Goal: Task Accomplishment & Management: Manage account settings

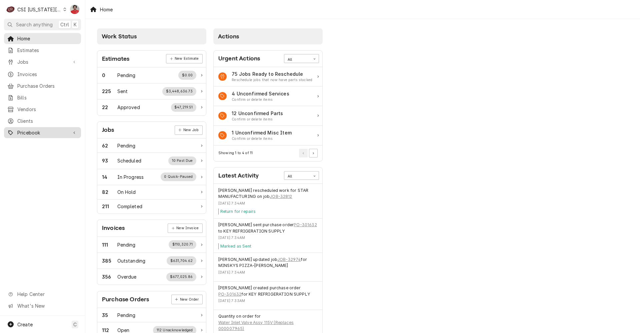
click at [50, 132] on span "Pricebook" at bounding box center [42, 132] width 50 height 7
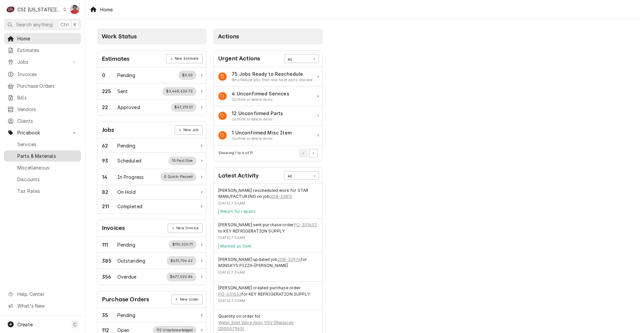
click at [49, 152] on span "Parts & Materials" at bounding box center [47, 155] width 60 height 7
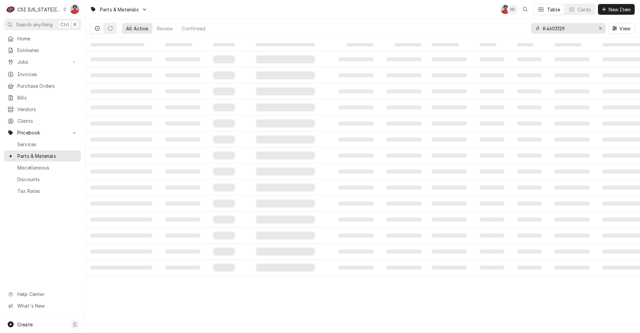
click at [579, 31] on input "K4603129" at bounding box center [568, 28] width 50 height 11
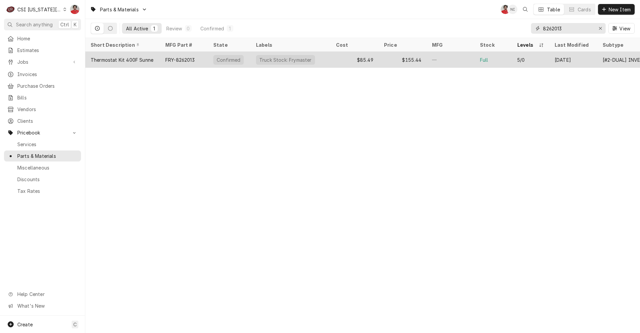
type input "8262013"
click at [444, 59] on div "—" at bounding box center [451, 60] width 48 height 16
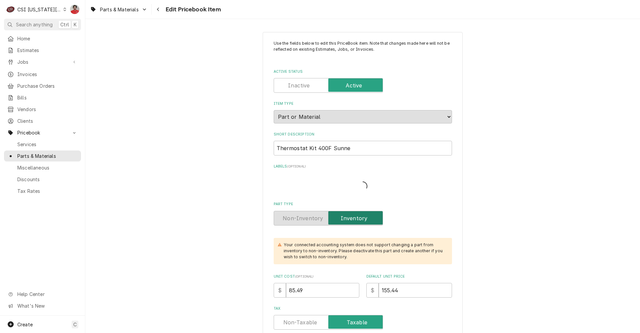
type textarea "x"
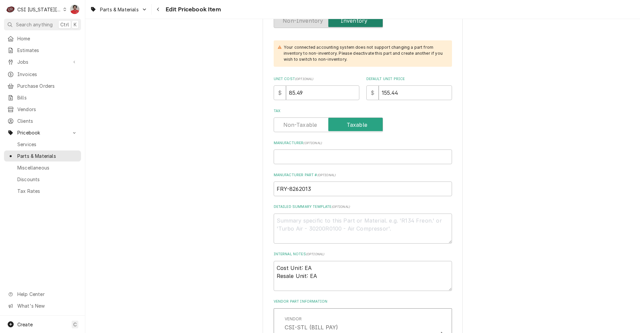
scroll to position [234, 0]
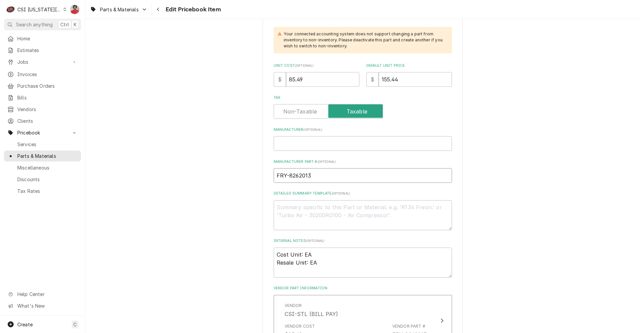
drag, startPoint x: 315, startPoint y: 174, endPoint x: 288, endPoint y: 177, distance: 27.9
click at [288, 177] on input "FRY-8262013" at bounding box center [363, 175] width 178 height 15
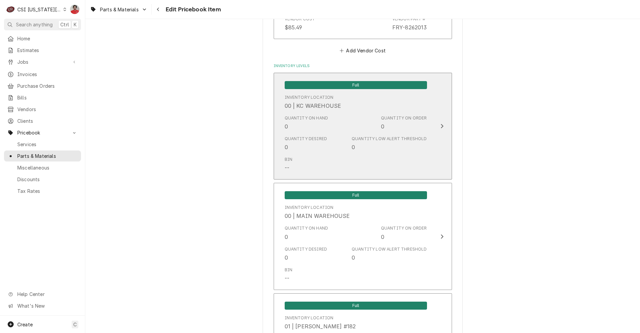
scroll to position [567, 0]
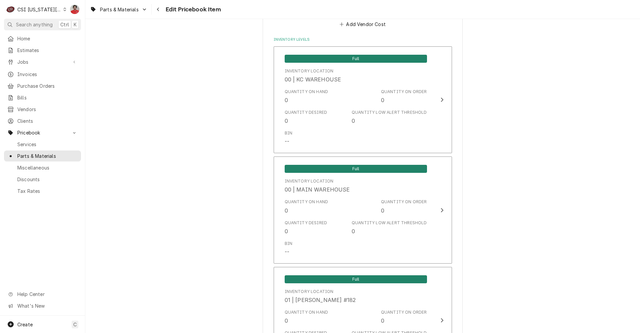
click at [51, 5] on div "C CSI Kansas City" at bounding box center [36, 9] width 64 height 13
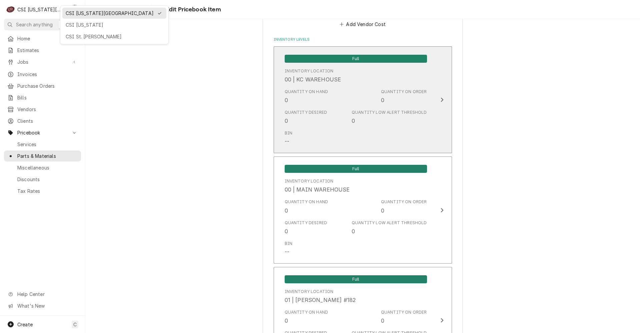
click at [368, 146] on html "C CSI Kansas City NF Search anything Ctrl K Home Estimates Jobs Jobs Job Series…" at bounding box center [320, 166] width 640 height 333
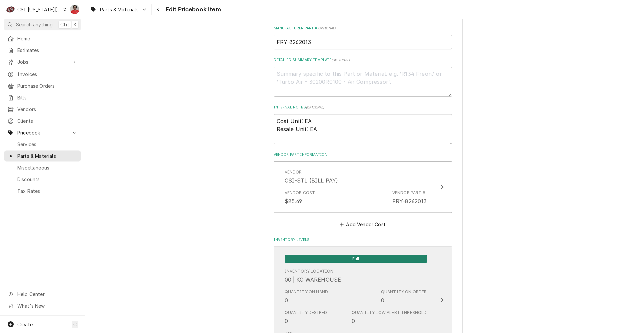
scroll to position [200, 0]
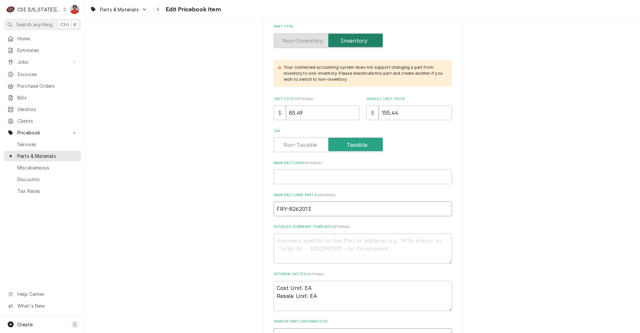
click at [304, 211] on input "FRY-8262013" at bounding box center [363, 208] width 178 height 15
click at [47, 8] on div "CSI Kansas City" at bounding box center [39, 9] width 44 height 7
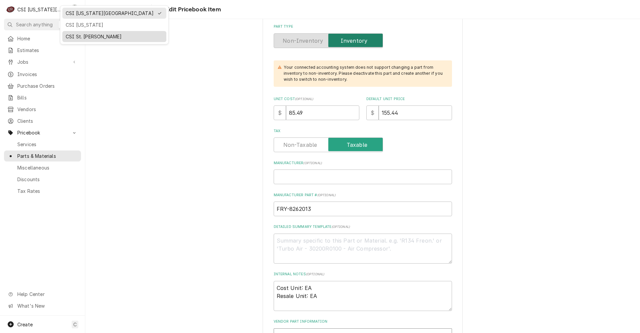
click at [74, 34] on div "CSI St. [PERSON_NAME]" at bounding box center [114, 36] width 97 height 7
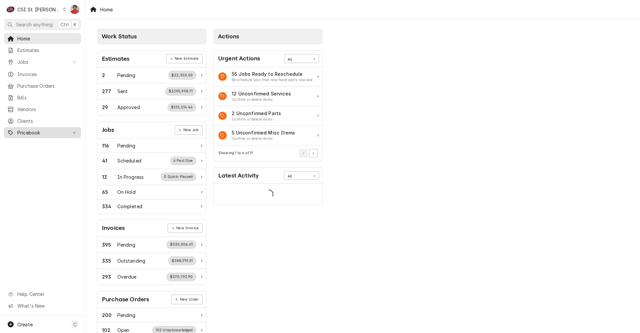
click at [54, 133] on link "Pricebook" at bounding box center [42, 132] width 77 height 11
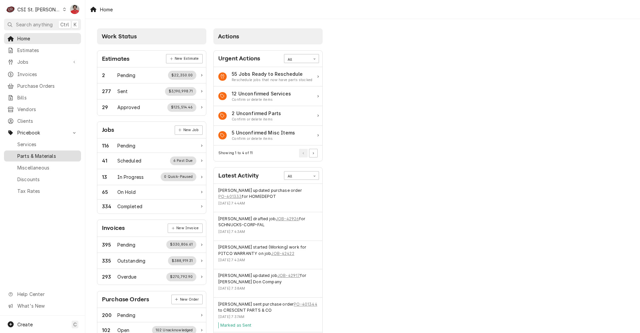
click at [43, 154] on span "Parts & Materials" at bounding box center [47, 155] width 60 height 7
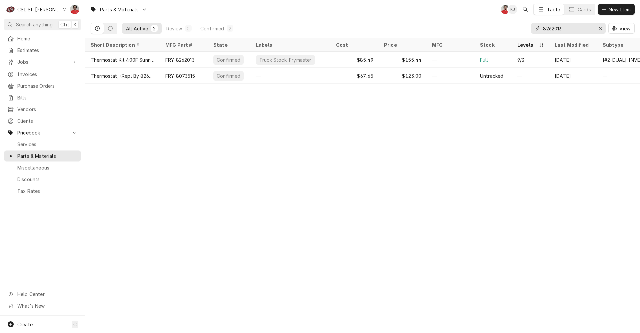
click at [577, 31] on input "8262013" at bounding box center [568, 28] width 50 height 11
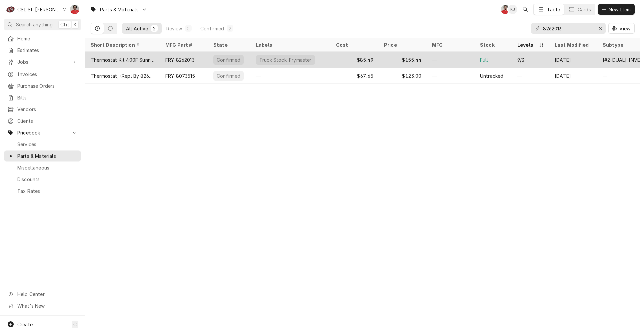
click at [336, 56] on div "$85.49" at bounding box center [355, 60] width 48 height 16
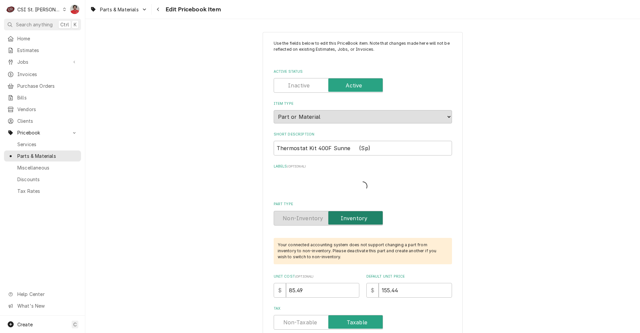
type textarea "x"
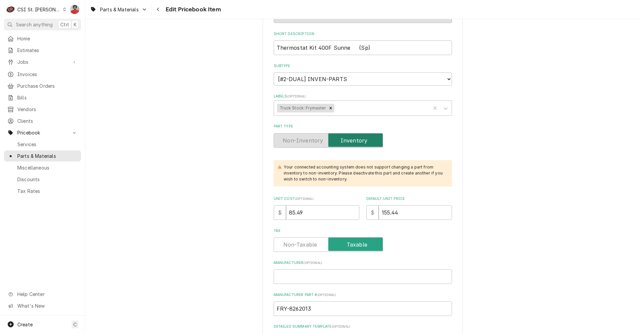
scroll to position [100, 0]
click at [309, 311] on input "FRY-8262013" at bounding box center [363, 309] width 178 height 15
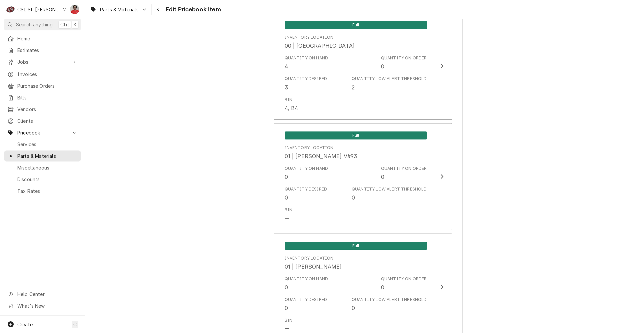
scroll to position [567, 0]
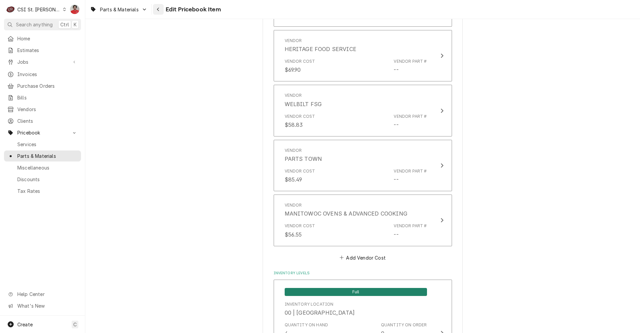
click at [160, 12] on div "Navigate back" at bounding box center [158, 9] width 7 height 7
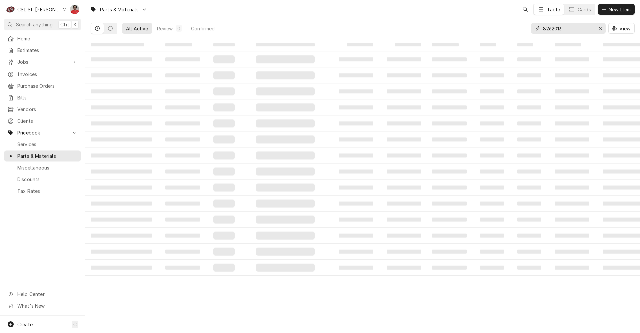
click at [573, 29] on input "8262013" at bounding box center [568, 28] width 50 height 11
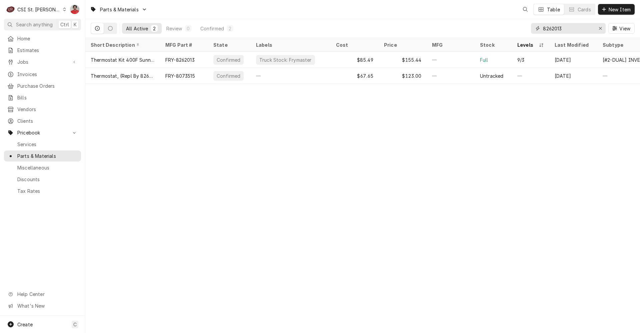
click at [573, 29] on input "8262013" at bounding box center [568, 28] width 50 height 11
type input "8073680"
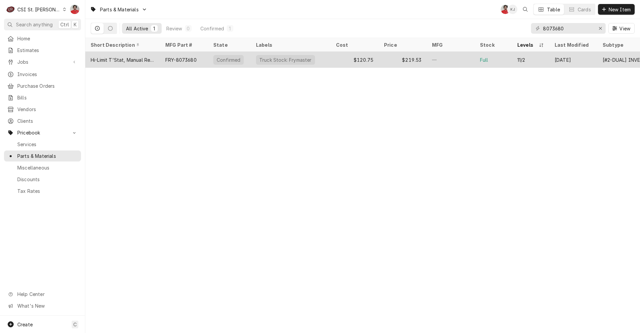
click at [329, 59] on div "Truck Stock: Frymaster" at bounding box center [291, 60] width 80 height 16
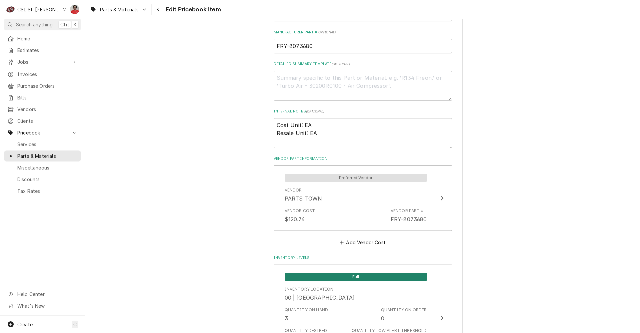
scroll to position [334, 0]
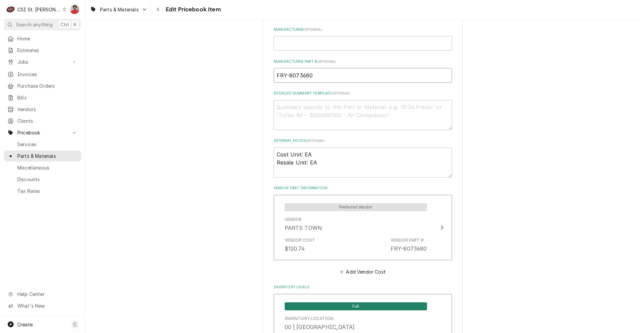
click at [301, 74] on input "FRY-8073680" at bounding box center [363, 75] width 178 height 15
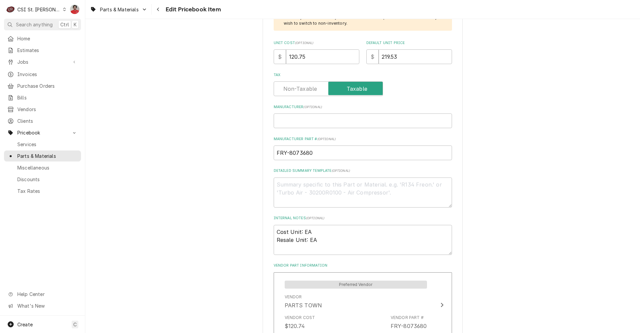
scroll to position [234, 0]
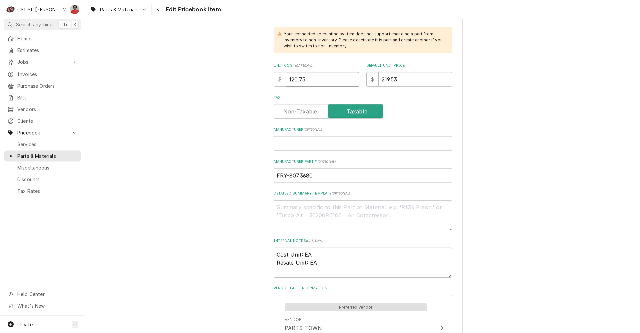
drag, startPoint x: 314, startPoint y: 78, endPoint x: 225, endPoint y: 76, distance: 89.4
type textarea "x"
type input "1"
type textarea "x"
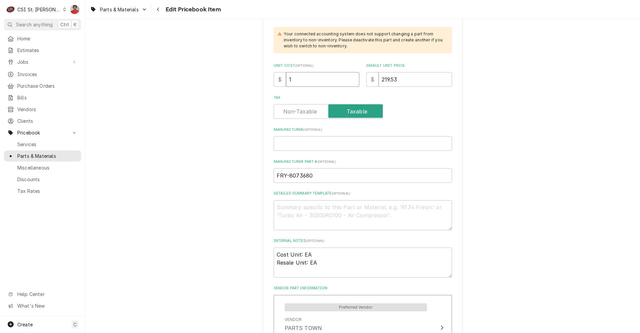
type input "12"
type textarea "x"
type input "126"
type textarea "x"
type input "126.7"
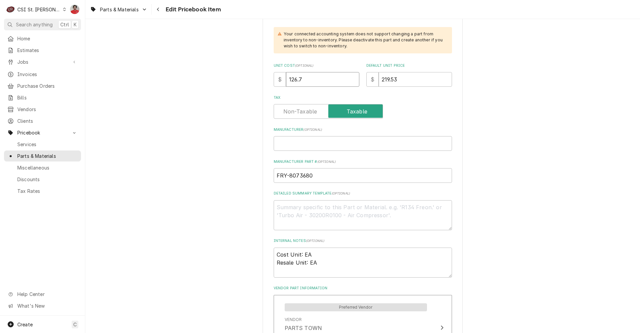
type textarea "x"
type input "126.79"
type textarea "x"
type input "2"
type textarea "x"
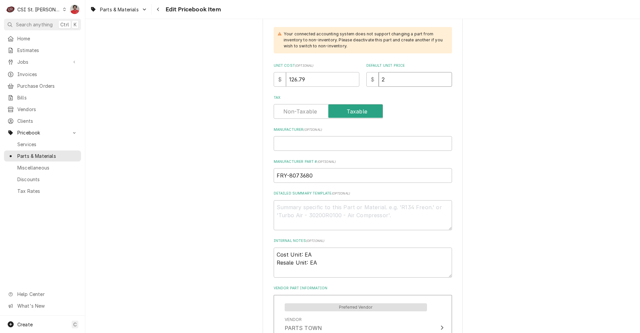
type input "23"
type textarea "x"
type input "230"
type textarea "x"
type input "230.5"
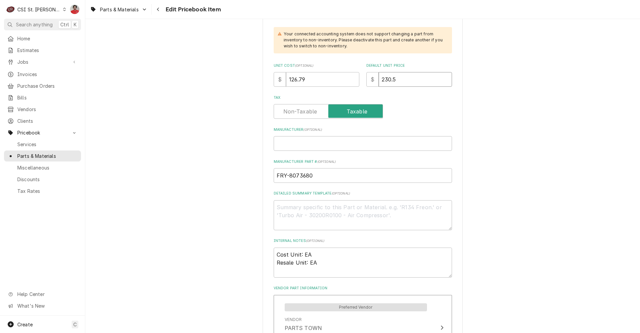
type textarea "x"
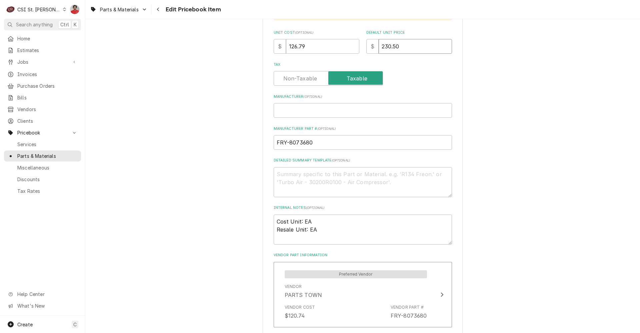
scroll to position [5623, 0]
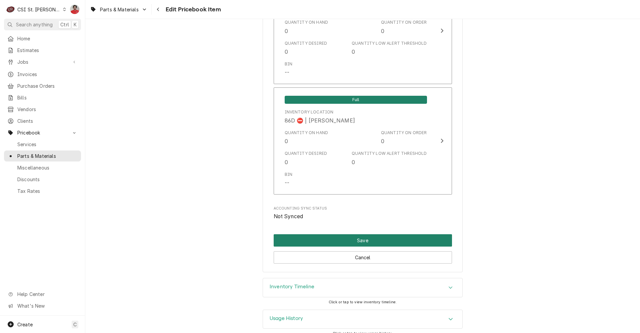
type input "230.50"
click at [396, 234] on button "Save" at bounding box center [363, 240] width 178 height 12
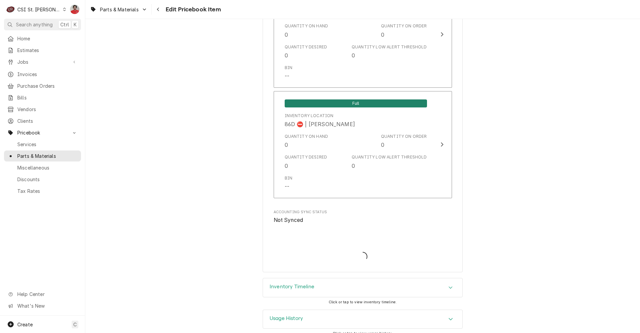
type textarea "x"
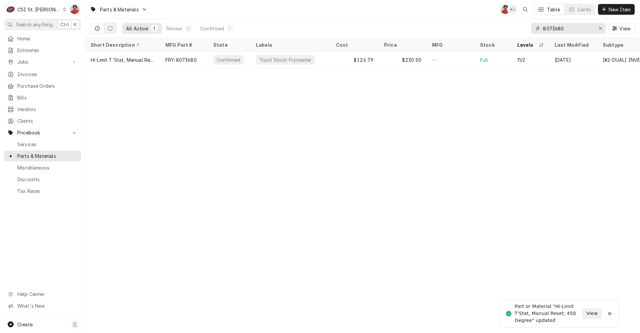
click at [556, 32] on input "8073680" at bounding box center [568, 28] width 50 height 11
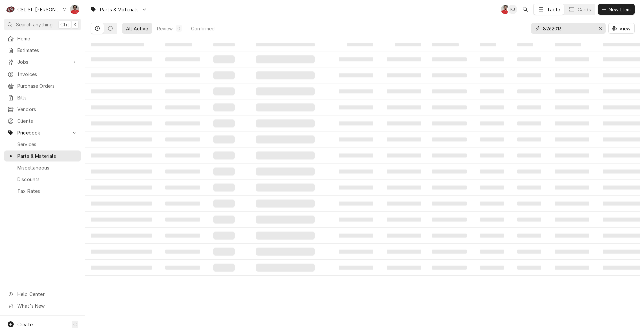
type input "8262013"
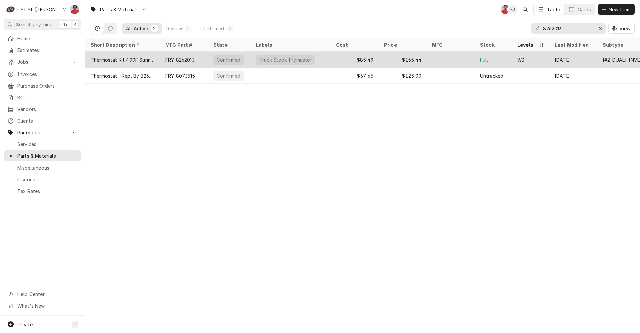
click at [331, 58] on div "Truck Stock: Frymaster" at bounding box center [291, 60] width 80 height 16
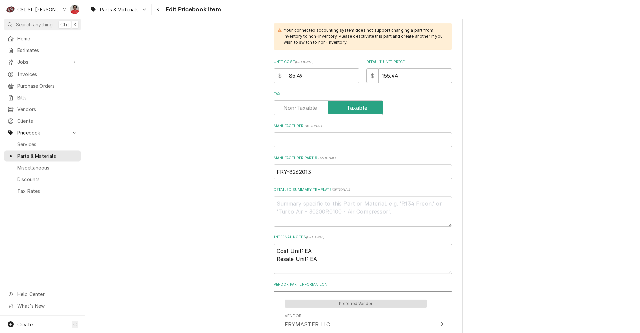
scroll to position [267, 0]
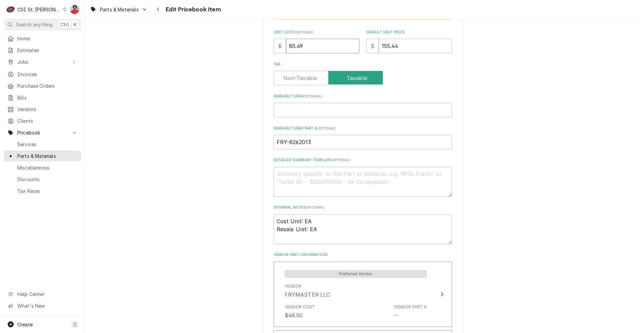
drag, startPoint x: 224, startPoint y: 39, endPoint x: 211, endPoint y: 37, distance: 12.8
type textarea "x"
type input "8"
type textarea "x"
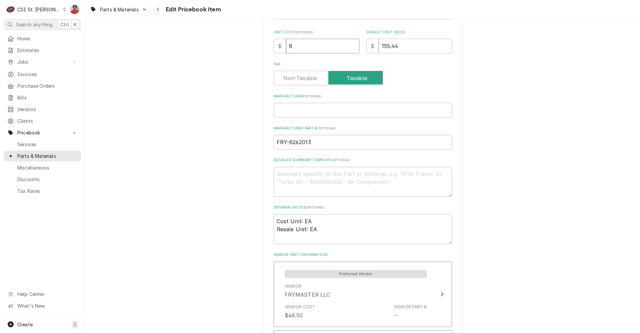
type input "89"
type textarea "x"
type input "89.7"
type textarea "x"
type input "89.76"
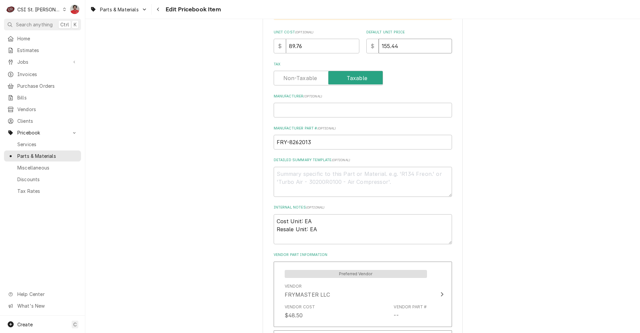
type textarea "x"
type input "1"
type textarea "x"
type input "16"
type textarea "x"
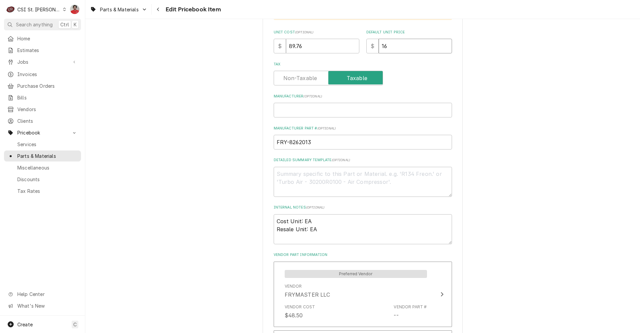
type input "163"
type textarea "x"
type input "1632"
type textarea "x"
type input "16320"
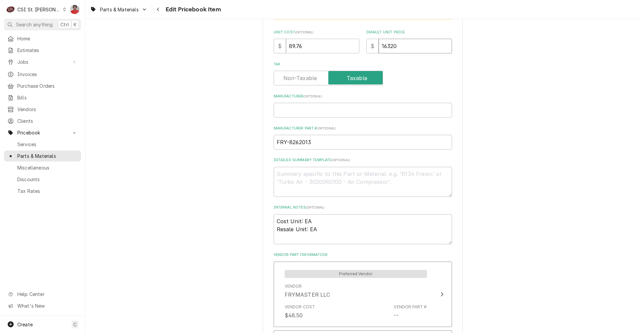
type textarea "x"
type input "163.20"
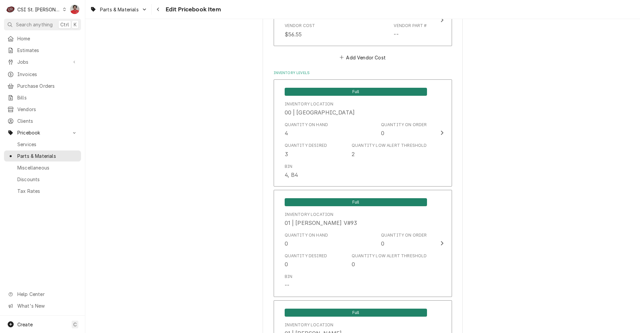
scroll to position [5843, 0]
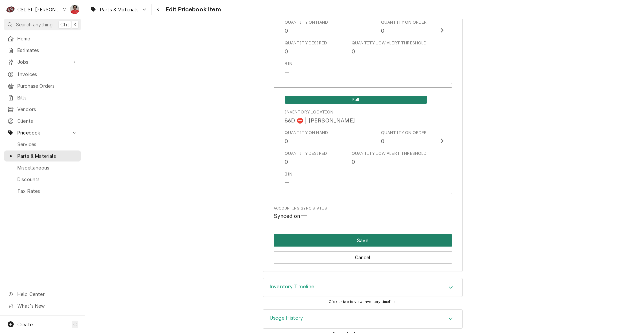
click at [373, 234] on button "Save" at bounding box center [363, 240] width 178 height 12
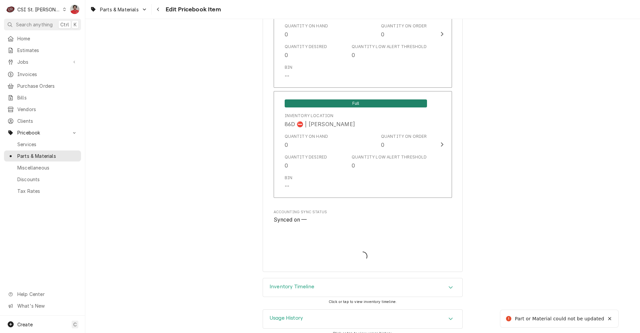
type textarea "x"
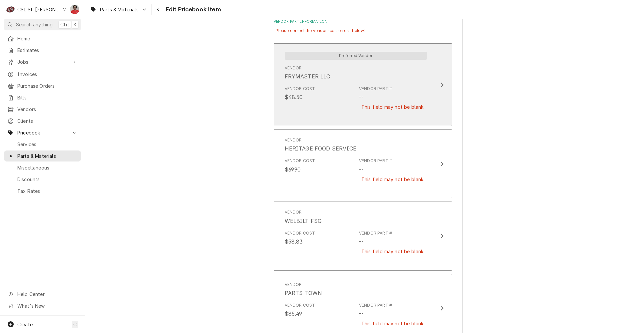
click at [384, 96] on div "Vendor Part # -- This field may not be blank." at bounding box center [393, 102] width 68 height 33
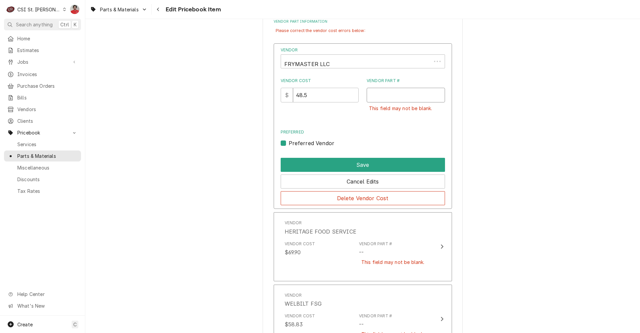
click at [385, 93] on input "Vendor Part #" at bounding box center [406, 95] width 78 height 15
paste input "FM8262013"
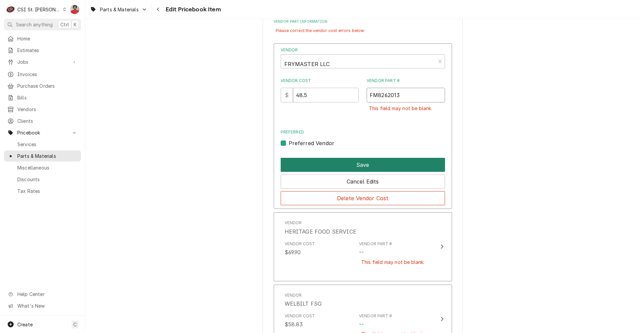
type input "FM8262013"
click at [360, 162] on button "Save" at bounding box center [363, 165] width 164 height 14
type textarea "x"
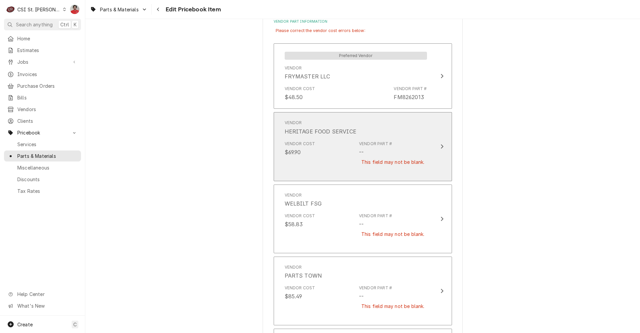
click at [375, 162] on div "This field may not be blank." at bounding box center [393, 162] width 68 height 12
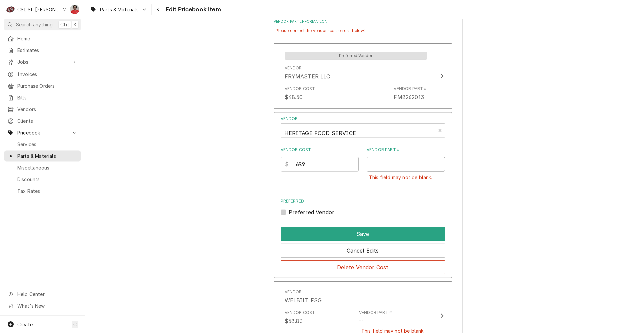
click at [383, 165] on input "Vendor Part #" at bounding box center [406, 164] width 78 height 15
paste input "FM8262013"
type input "FM8262013"
click at [383, 232] on button "Save" at bounding box center [363, 234] width 164 height 14
type textarea "x"
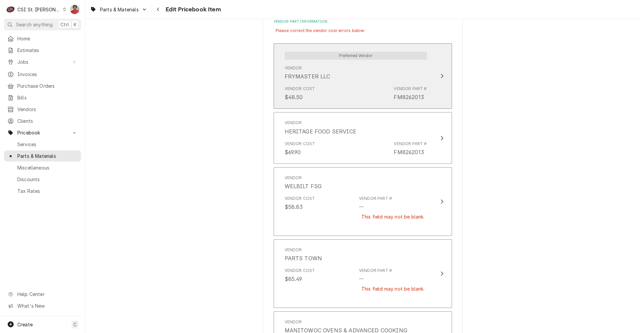
click at [354, 95] on div "Vendor Cost $48.50 Vendor Part # FM8262013" at bounding box center [356, 93] width 142 height 21
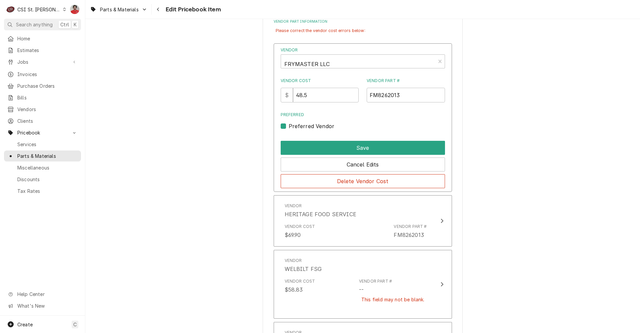
click at [294, 127] on label "Preferred Vendor" at bounding box center [312, 126] width 46 height 8
click at [294, 127] on input "Preferred" at bounding box center [371, 129] width 164 height 15
checkbox input "false"
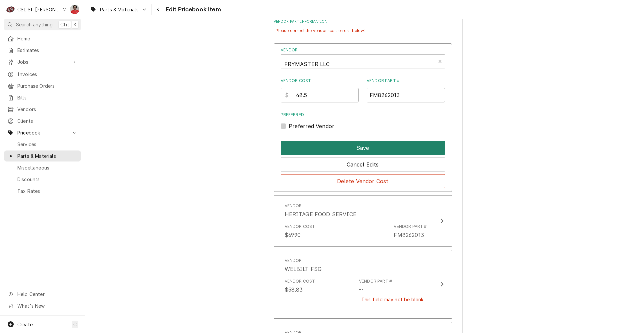
click at [341, 149] on button "Save" at bounding box center [363, 148] width 164 height 14
type textarea "x"
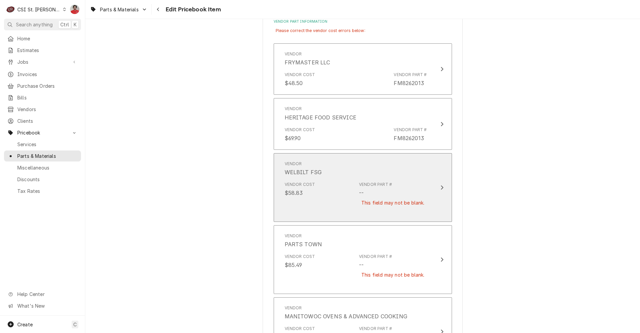
click at [387, 184] on div "Vendor Part #" at bounding box center [375, 184] width 33 height 6
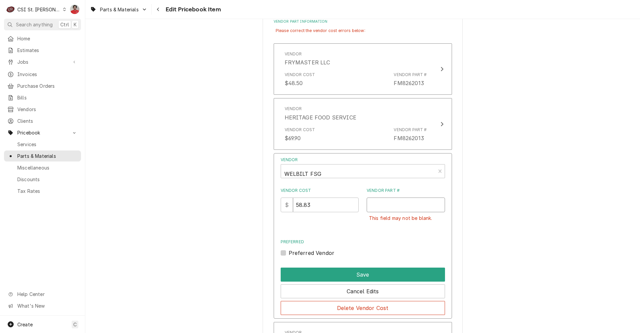
click at [385, 206] on input "Vendor Part #" at bounding box center [406, 204] width 78 height 15
paste input "FM8262013"
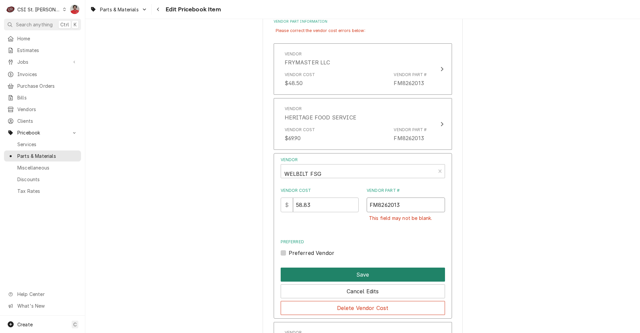
type input "FM8262013"
click at [375, 274] on button "Save" at bounding box center [363, 275] width 164 height 14
type textarea "x"
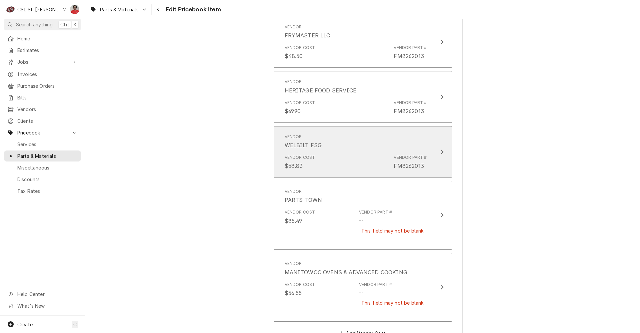
scroll to position [567, 0]
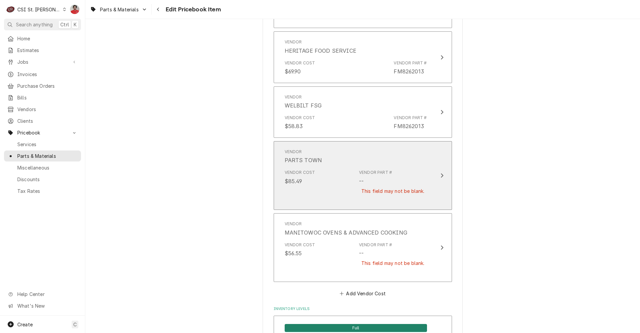
click at [399, 163] on div "Vendor PARTS TOWN" at bounding box center [356, 156] width 142 height 21
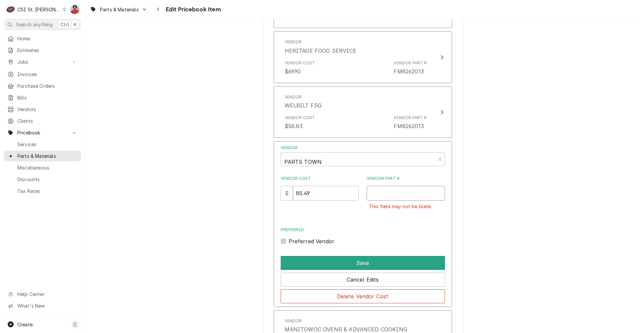
click at [391, 194] on input "Vendor Part #" at bounding box center [406, 193] width 78 height 15
paste input "FM8262013"
type input "FM8262013"
drag, startPoint x: 292, startPoint y: 197, endPoint x: 268, endPoint y: 197, distance: 24.7
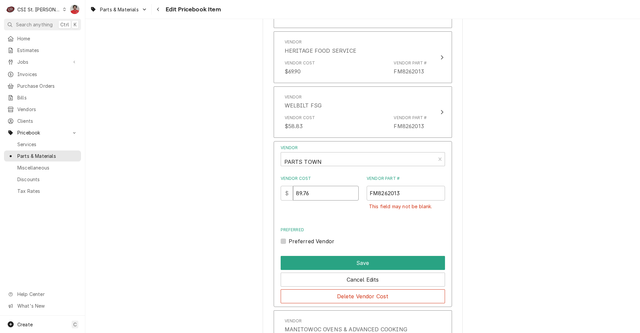
type input "89.76"
drag, startPoint x: 308, startPoint y: 246, endPoint x: 306, endPoint y: 243, distance: 3.6
click at [307, 246] on div "Vendor PARTS TOWN Vendor Cost $ 89.76 Vendor Part # FM8262013 This field may no…" at bounding box center [363, 223] width 178 height 165
click at [304, 241] on label "Preferred Vendor" at bounding box center [312, 241] width 46 height 8
click at [304, 241] on input "Preferred" at bounding box center [371, 244] width 164 height 15
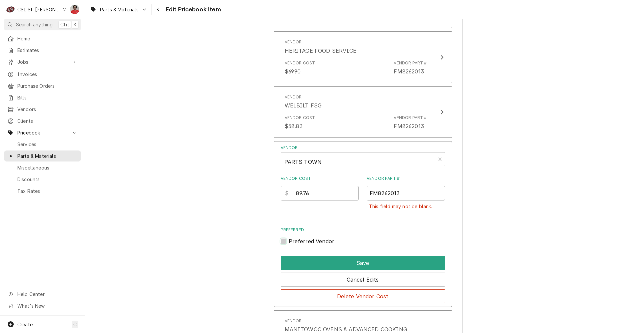
checkbox input "true"
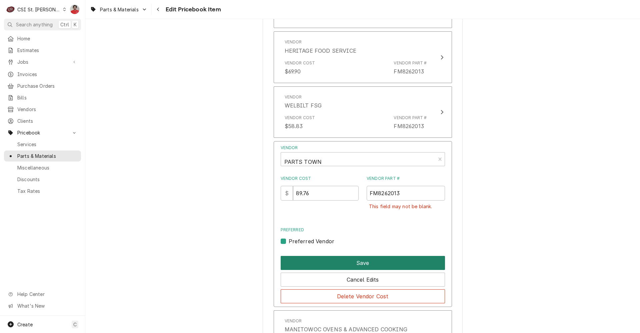
click at [336, 259] on button "Save" at bounding box center [363, 263] width 164 height 14
type textarea "x"
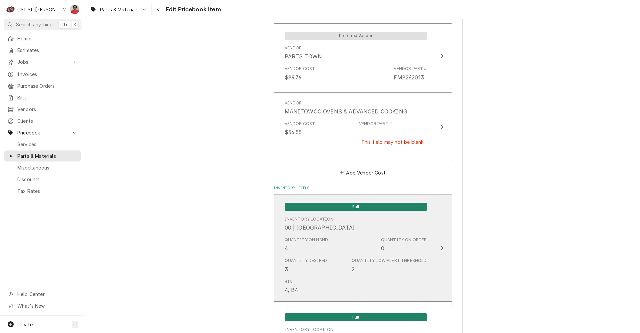
scroll to position [734, 0]
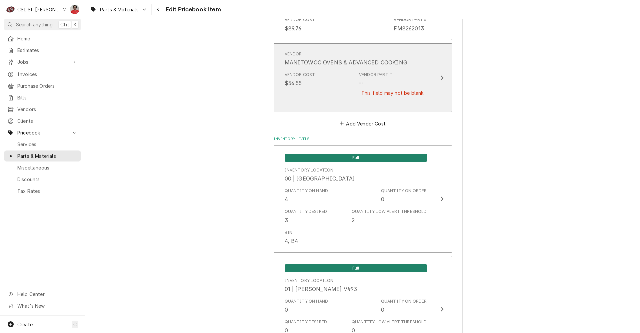
click at [377, 84] on div "Vendor Part # -- This field may not be blank." at bounding box center [393, 88] width 68 height 33
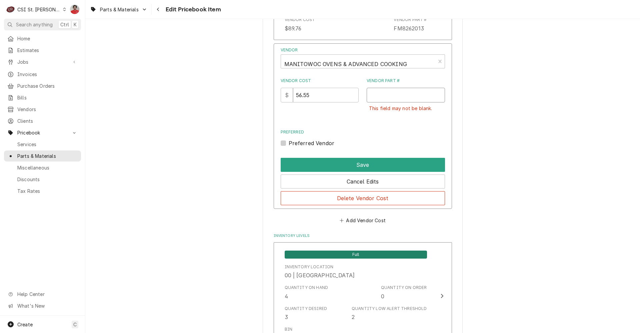
click at [401, 96] on input "Vendor Part #" at bounding box center [406, 95] width 78 height 15
paste input "FM8262013"
type input "FM8262013"
click at [306, 147] on label "Preferred Vendor" at bounding box center [312, 143] width 46 height 8
click at [306, 147] on input "Preferred" at bounding box center [371, 146] width 164 height 15
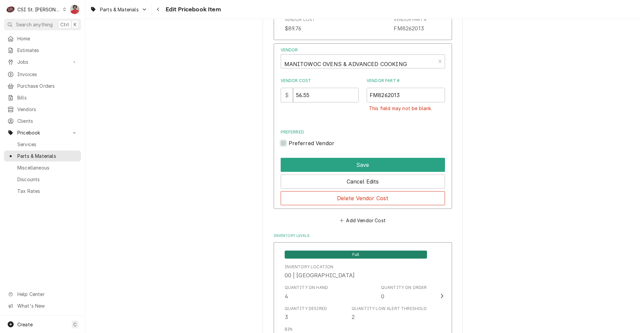
checkbox input "true"
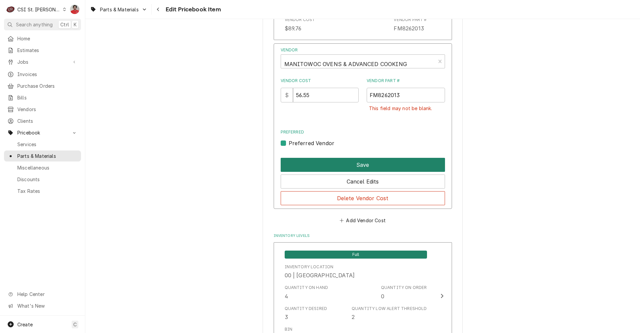
click at [349, 165] on button "Save" at bounding box center [363, 165] width 164 height 14
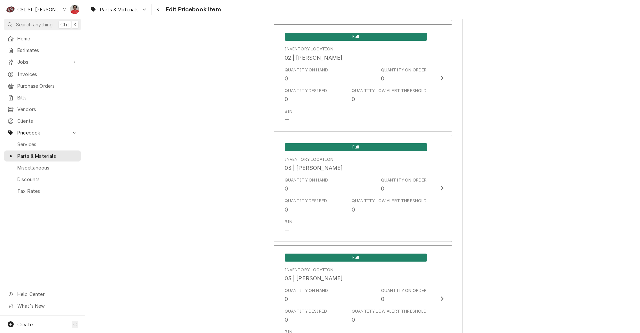
scroll to position [5858, 0]
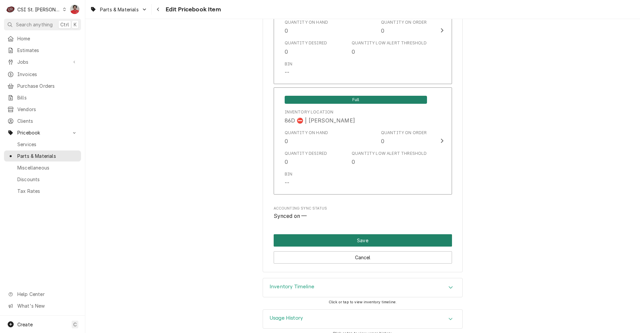
click at [345, 234] on button "Save" at bounding box center [363, 240] width 178 height 12
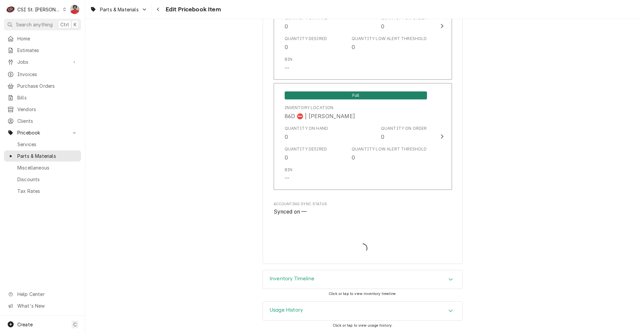
scroll to position [5839, 0]
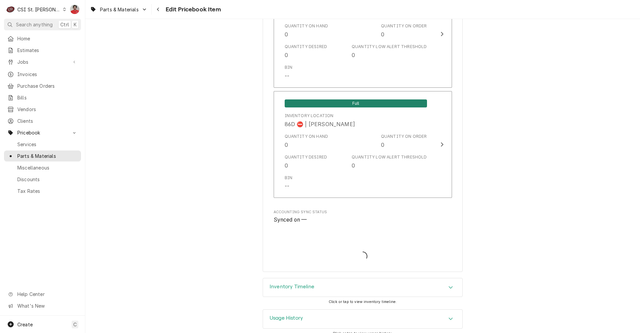
type textarea "x"
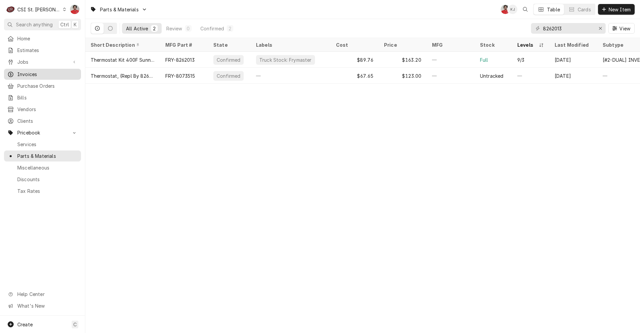
click at [49, 73] on span "Invoices" at bounding box center [47, 74] width 60 height 7
